Goal: Task Accomplishment & Management: Manage account settings

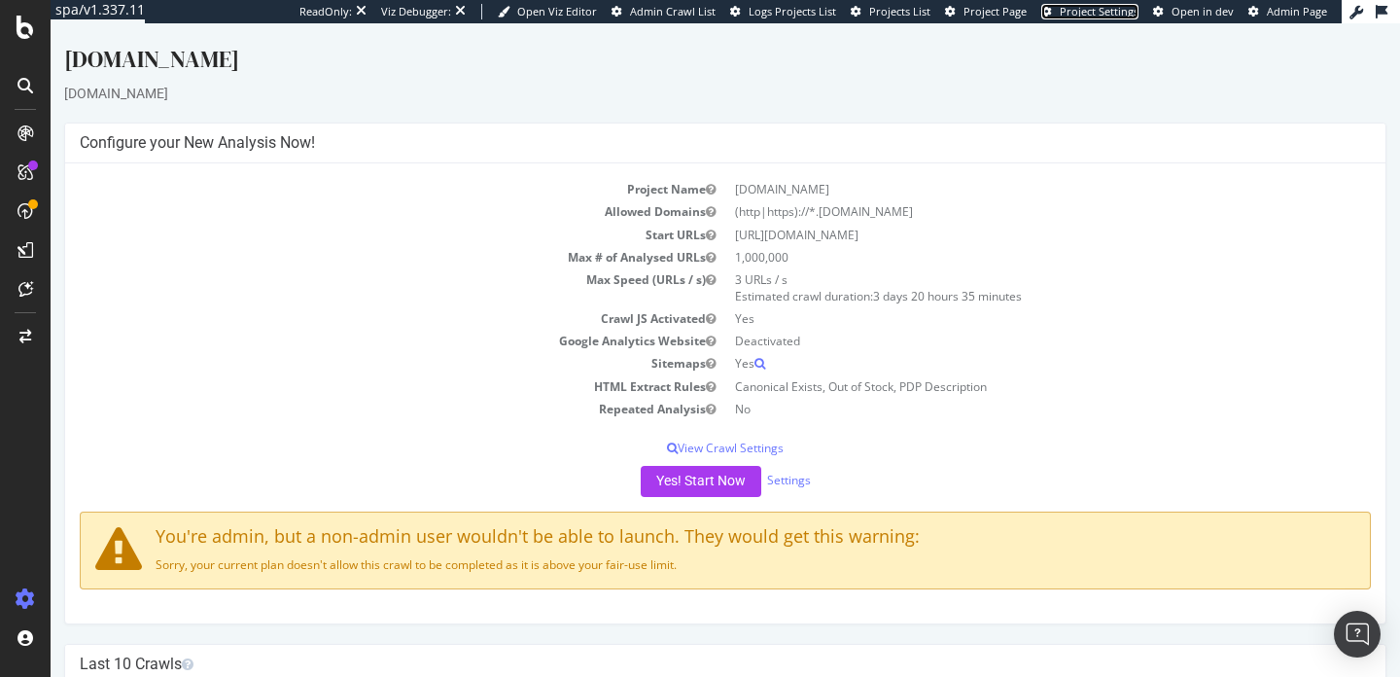
click at [1099, 13] on span "Project Settings" at bounding box center [1099, 11] width 79 height 15
